Goal: Entertainment & Leisure: Consume media (video, audio)

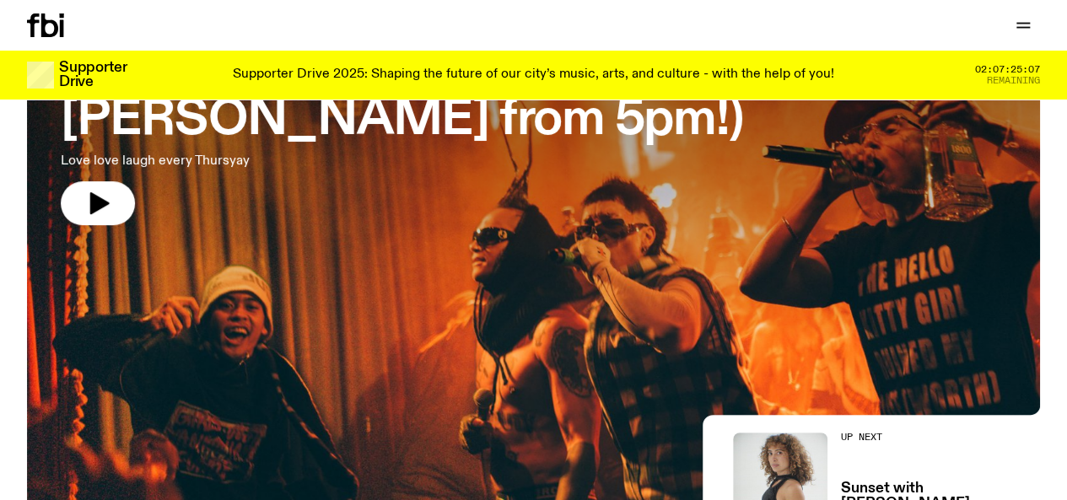
scroll to position [189, 0]
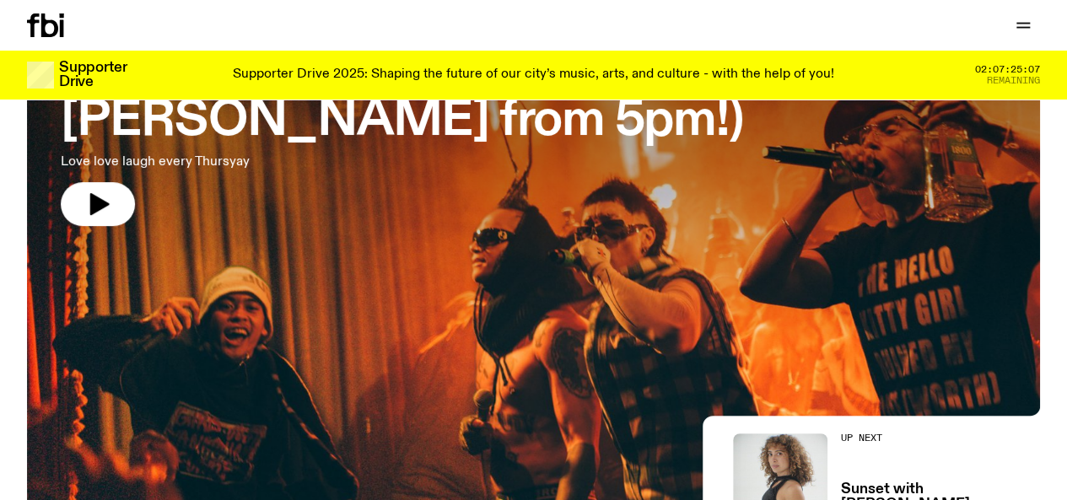
drag, startPoint x: 0, startPoint y: 0, endPoint x: 504, endPoint y: 272, distance: 572.5
click at [504, 272] on div at bounding box center [533, 148] width 1013 height 380
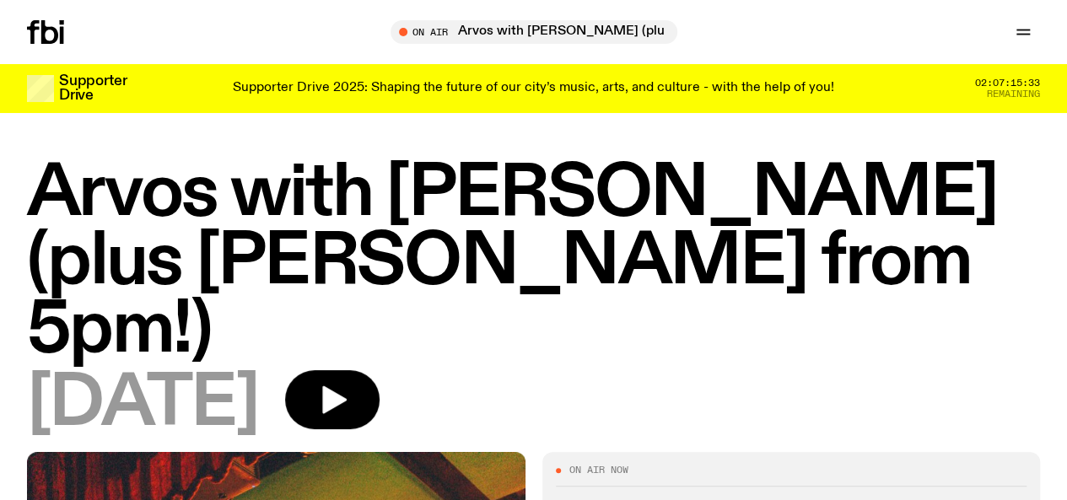
click at [35, 28] on icon at bounding box center [33, 32] width 12 height 24
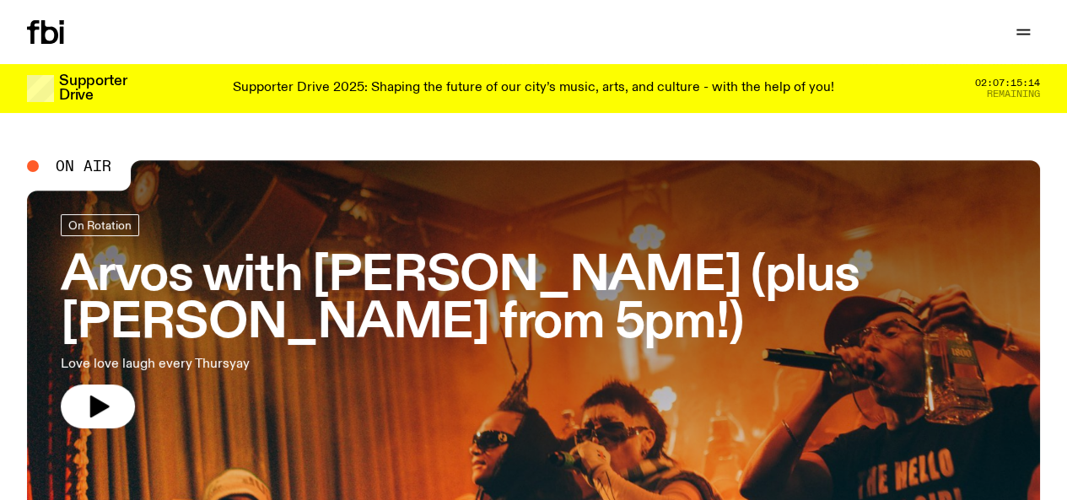
click at [0, 0] on icon "button" at bounding box center [0, 0] width 0 height 0
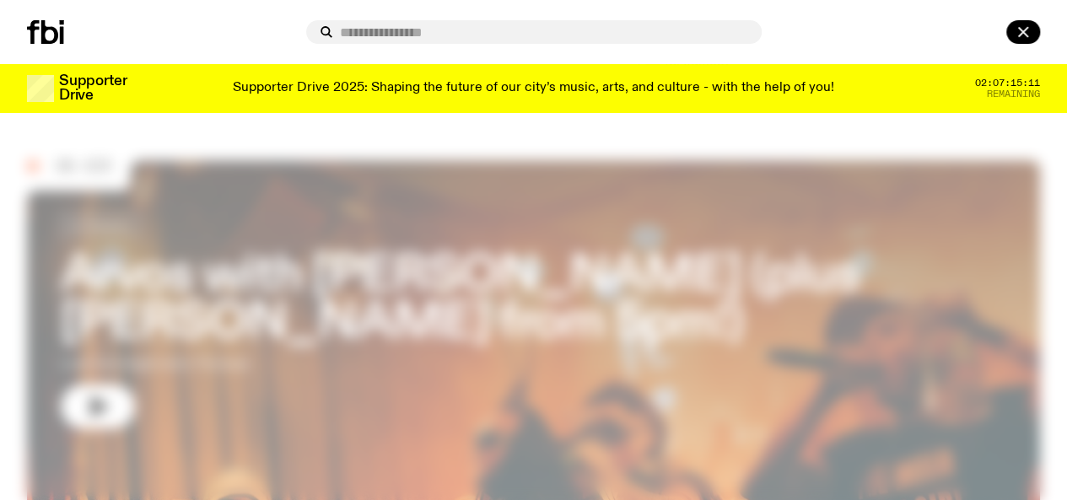
click at [69, 132] on div at bounding box center [533, 250] width 1067 height 500
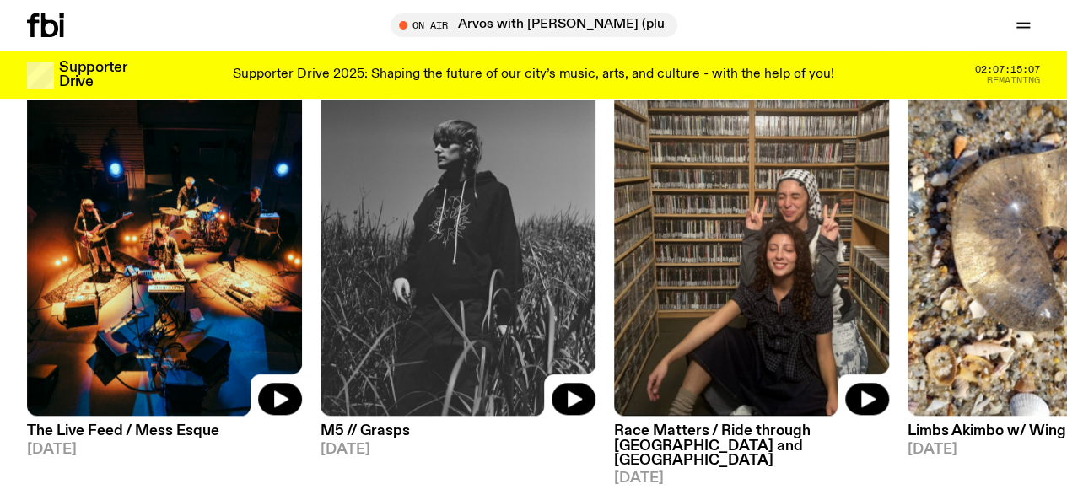
scroll to position [780, 0]
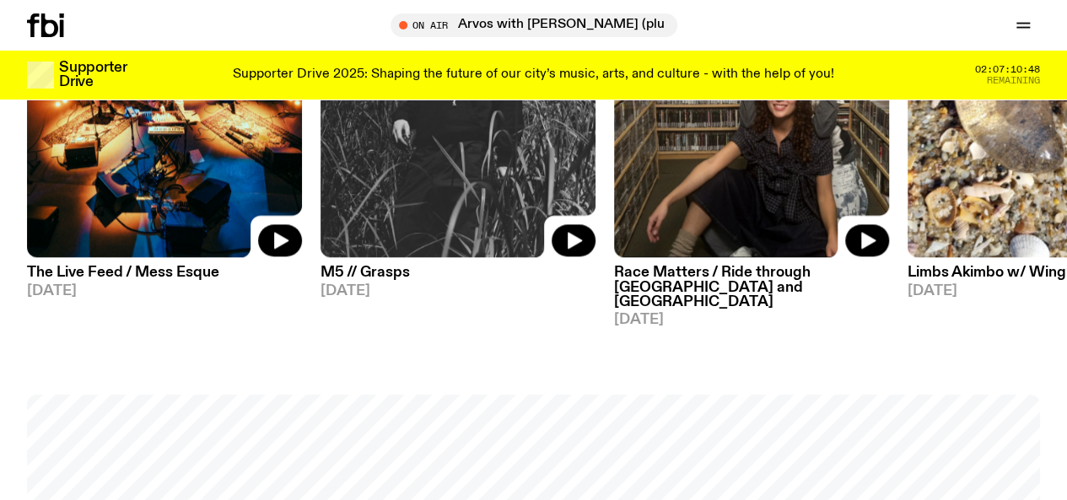
scroll to position [928, 0]
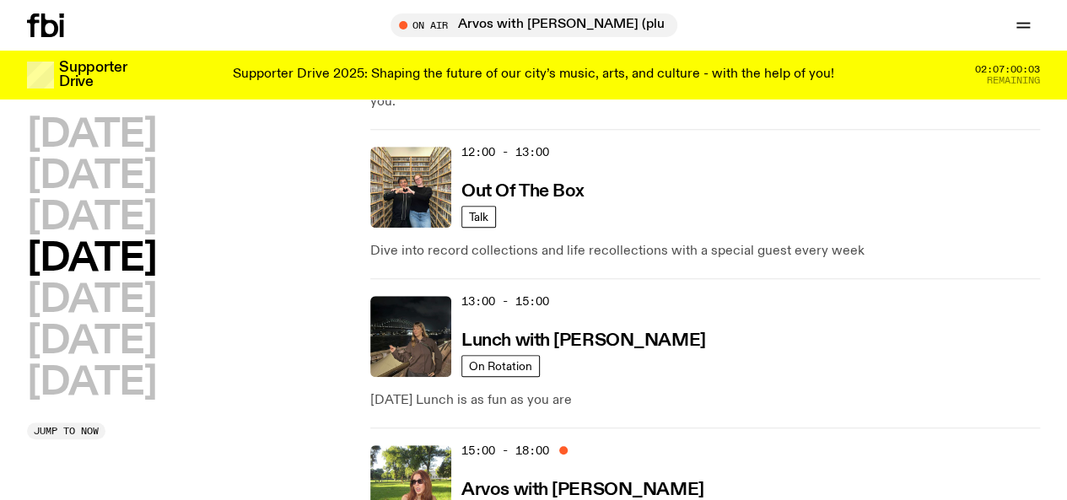
scroll to position [773, 0]
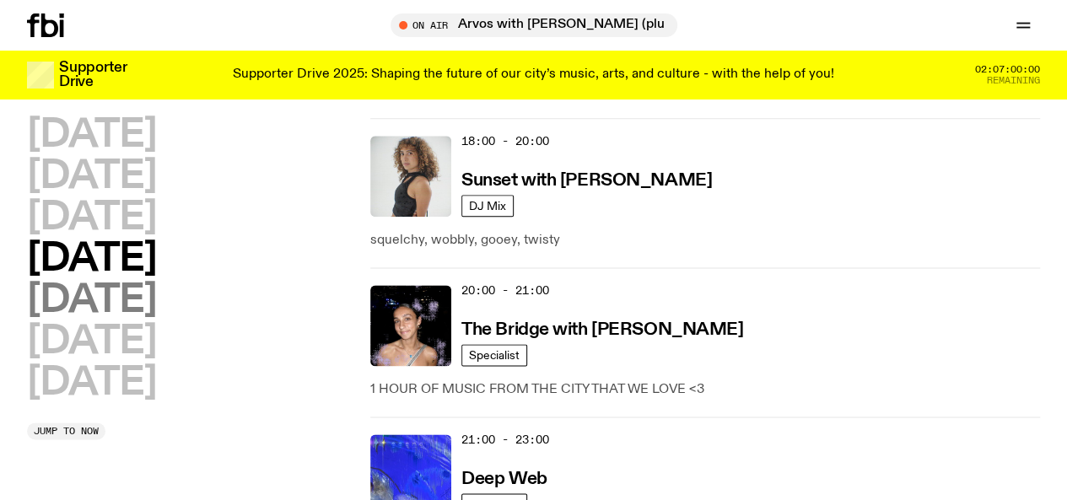
click at [92, 282] on h2 "Friday" at bounding box center [91, 301] width 129 height 38
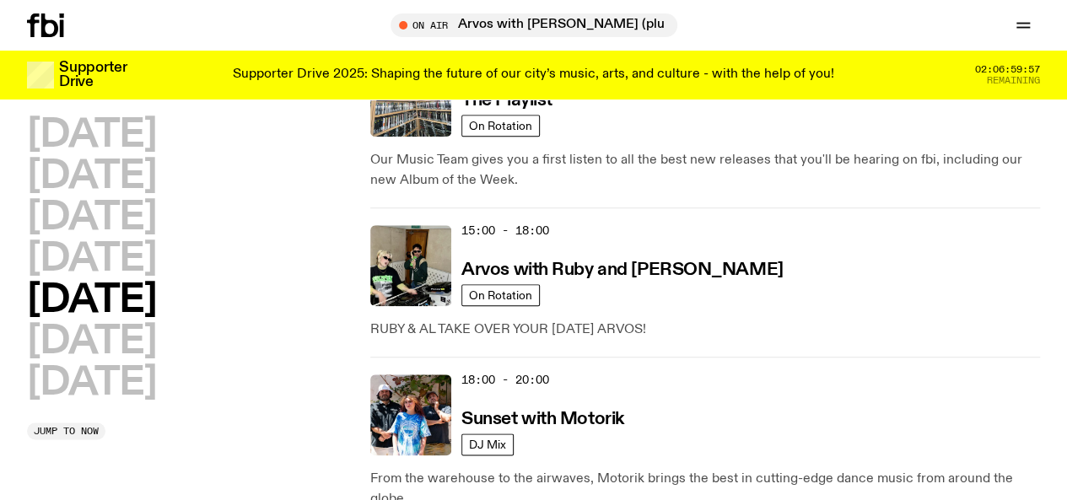
scroll to position [798, 0]
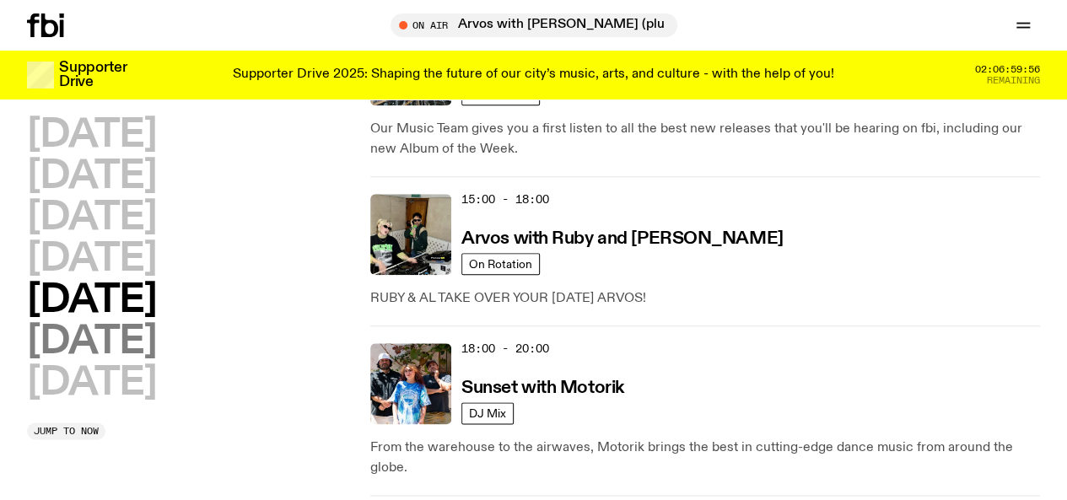
click at [156, 323] on h2 "Saturday" at bounding box center [91, 342] width 129 height 38
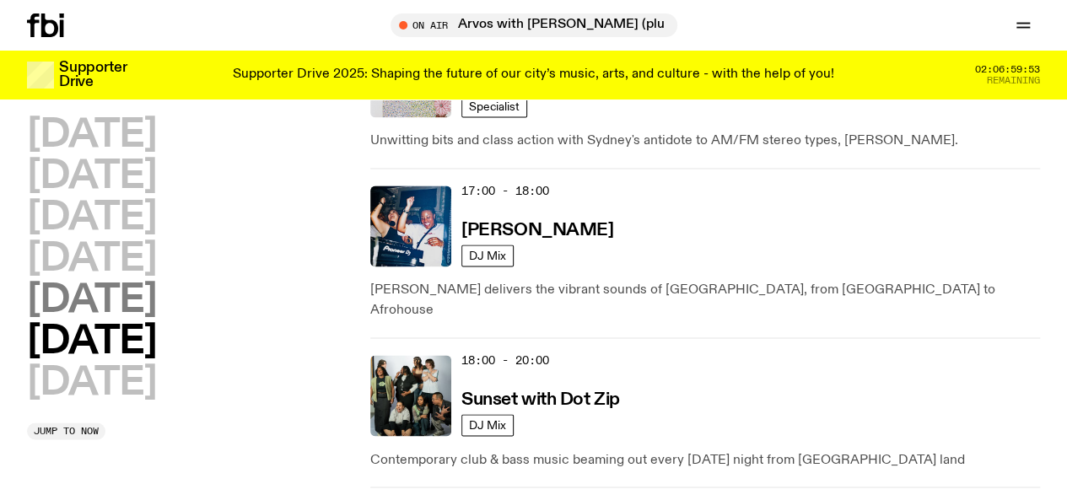
click at [120, 282] on h2 "Friday" at bounding box center [91, 301] width 129 height 38
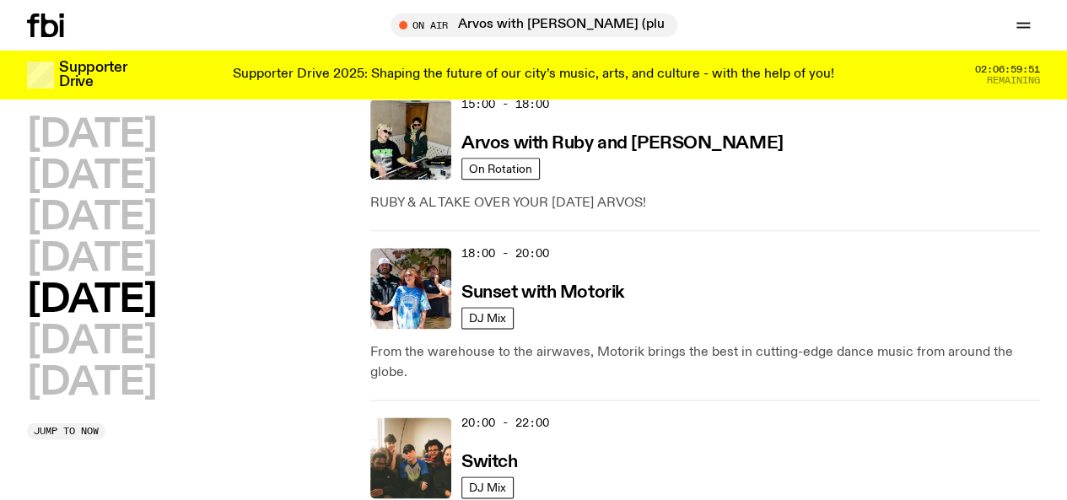
scroll to position [931, 0]
